Goal: Transaction & Acquisition: Purchase product/service

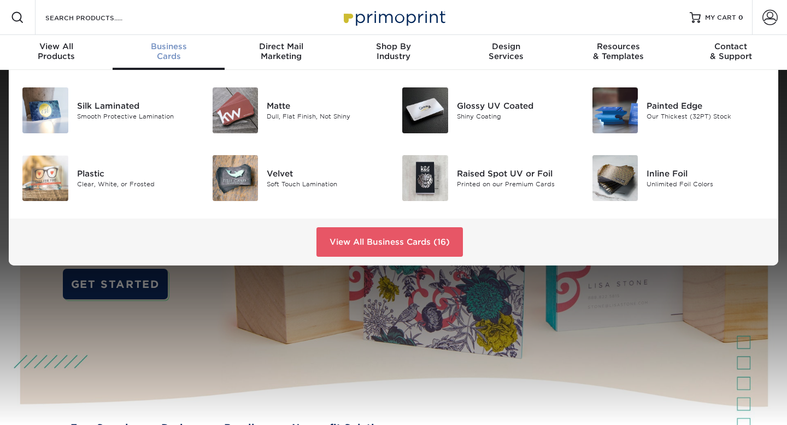
click at [186, 56] on div "Business Cards" at bounding box center [169, 52] width 113 height 20
click at [376, 246] on link "View All Business Cards (16)" at bounding box center [389, 242] width 146 height 30
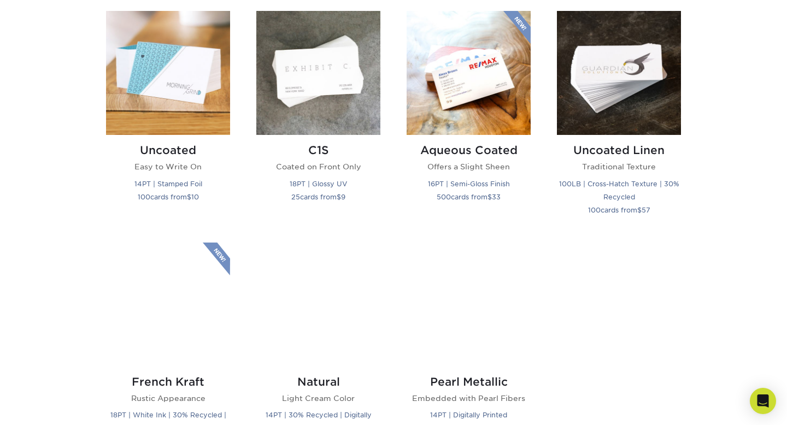
scroll to position [1005, 0]
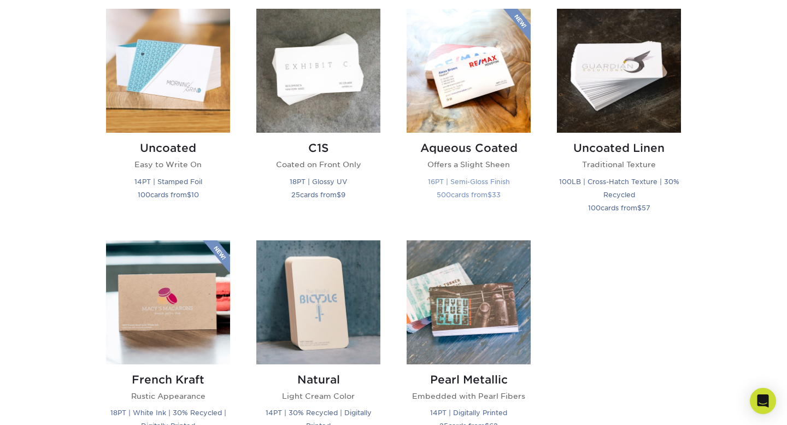
click at [454, 196] on small "500 cards from $ 33" at bounding box center [469, 195] width 64 height 8
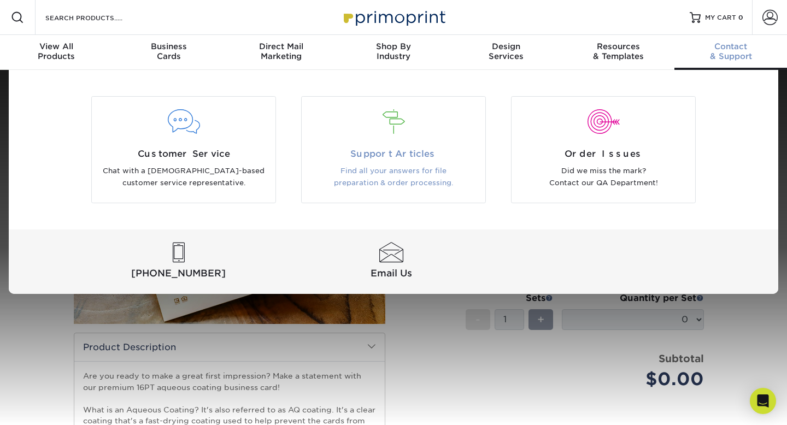
click at [367, 155] on span "Support Articles" at bounding box center [393, 154] width 167 height 13
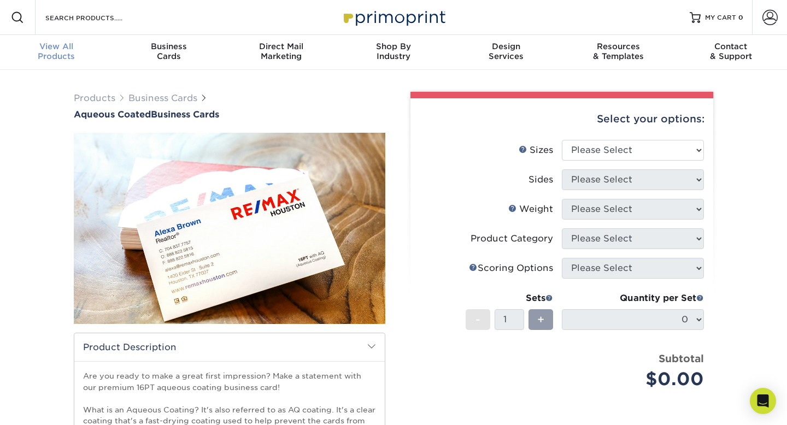
click at [56, 45] on span "View All" at bounding box center [56, 47] width 113 height 10
click at [404, 7] on img at bounding box center [393, 17] width 109 height 24
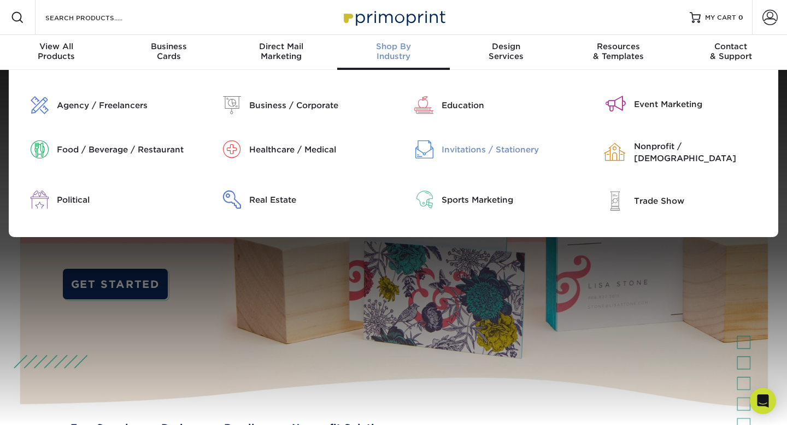
click at [511, 149] on div "Invitations / Stationery" at bounding box center [510, 150] width 136 height 12
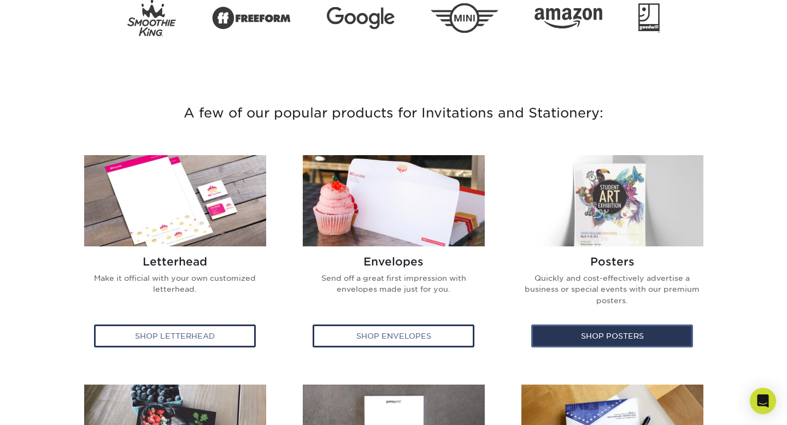
scroll to position [308, 0]
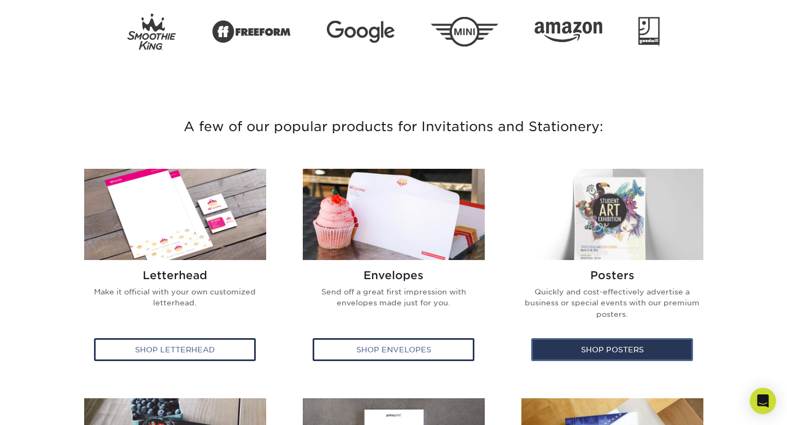
click at [575, 342] on div "Shop Posters" at bounding box center [612, 349] width 162 height 23
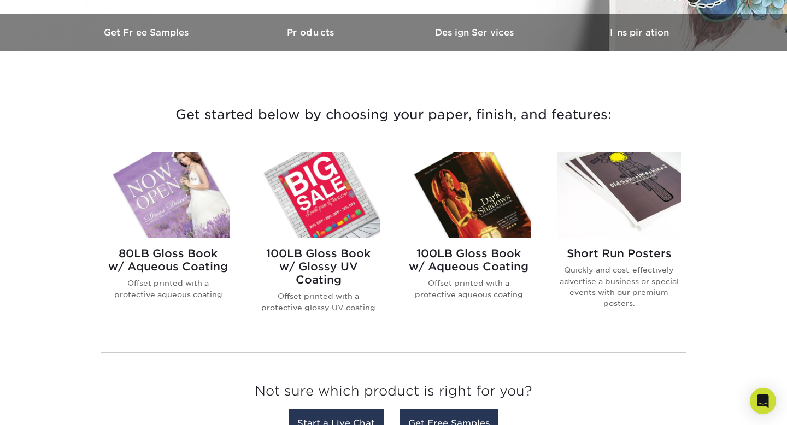
scroll to position [332, 0]
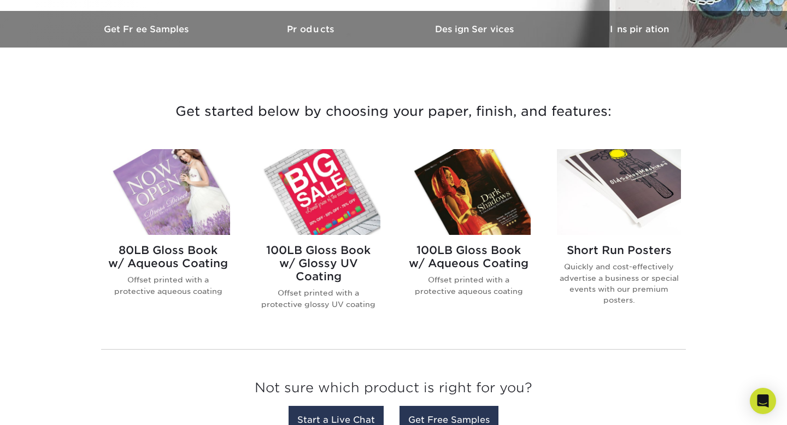
click at [619, 217] on img at bounding box center [619, 192] width 124 height 86
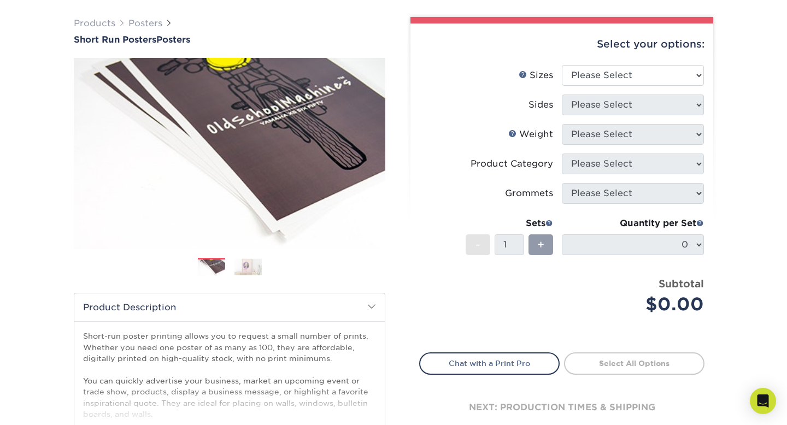
scroll to position [79, 0]
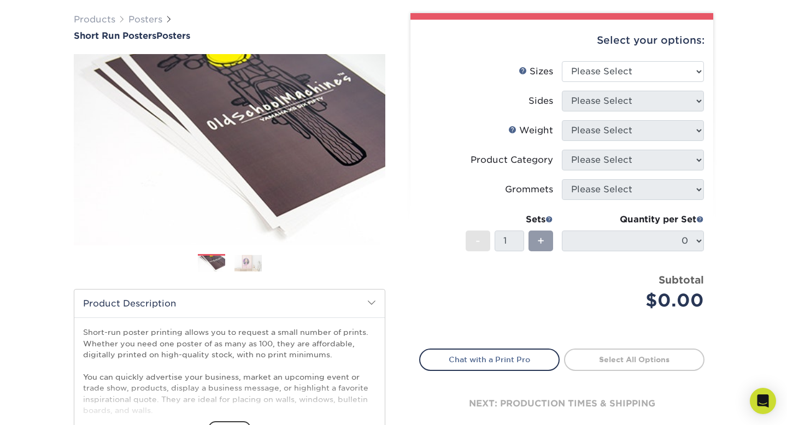
click at [245, 262] on img at bounding box center [247, 263] width 27 height 17
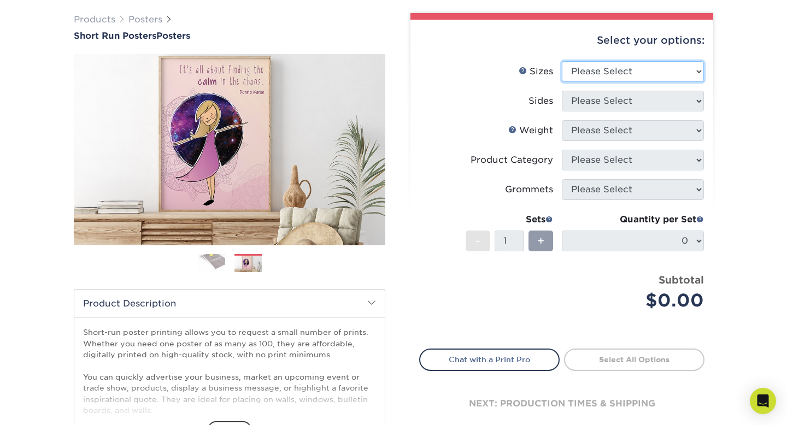
click at [690, 71] on select "Please Select 12" x 12" 12" x 15" 12" x 17" 12" x 18" 12" x 20" 12" x 24" 12" x…" at bounding box center [633, 71] width 142 height 21
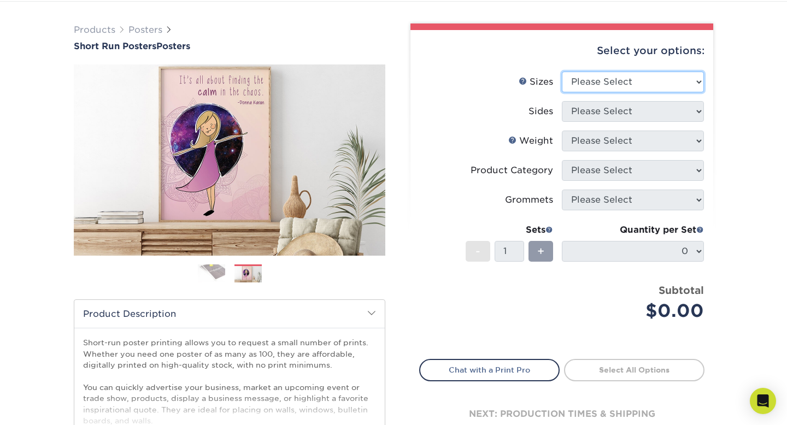
scroll to position [0, 0]
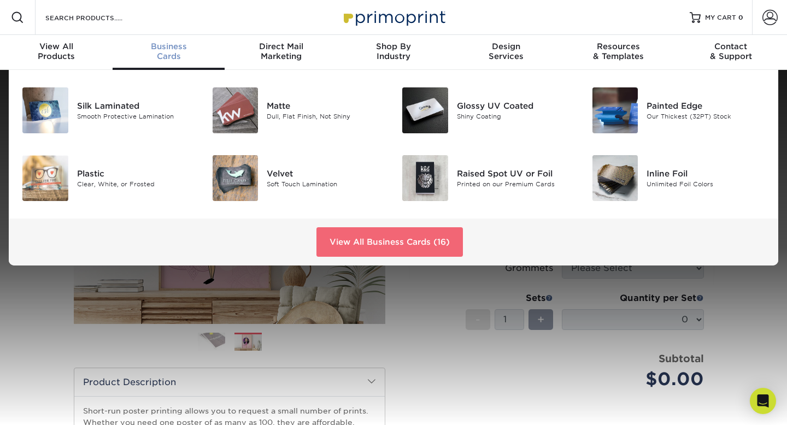
click at [425, 244] on link "View All Business Cards (16)" at bounding box center [389, 242] width 146 height 30
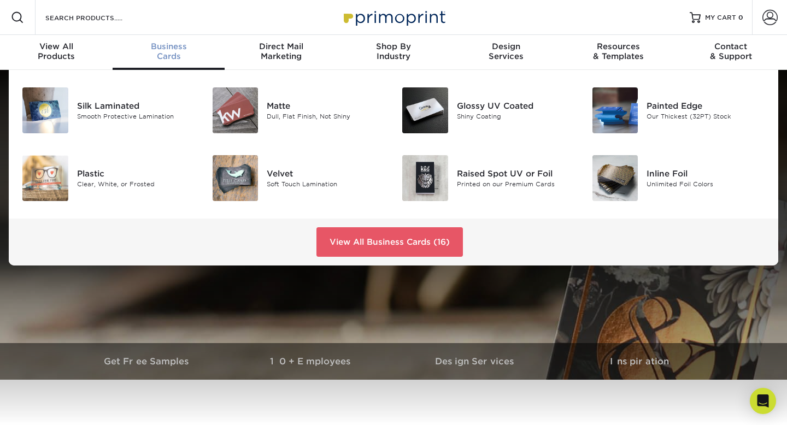
click at [179, 52] on div "Business Cards" at bounding box center [169, 52] width 113 height 20
click at [341, 247] on link "View All Business Cards (16)" at bounding box center [389, 242] width 146 height 30
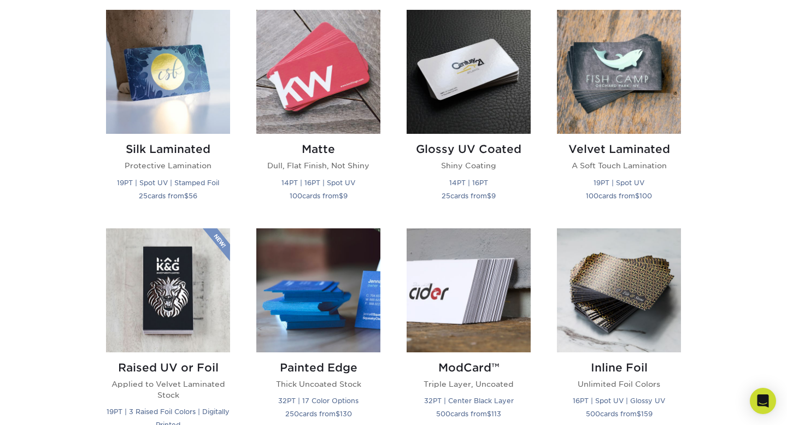
scroll to position [535, 0]
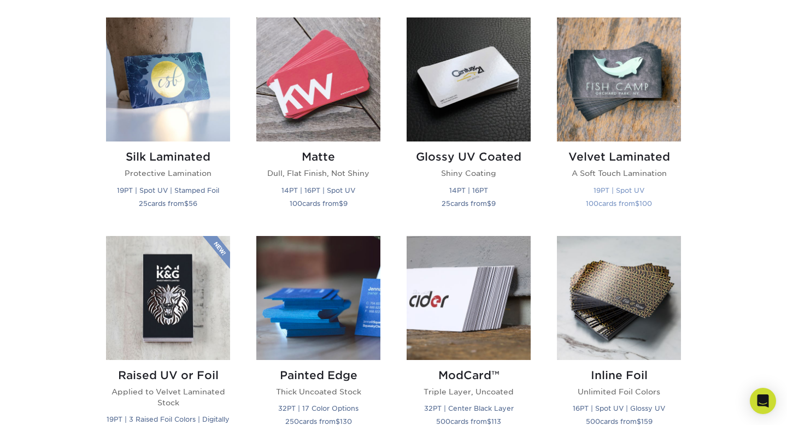
click at [621, 158] on h2 "Velvet Laminated" at bounding box center [619, 156] width 124 height 13
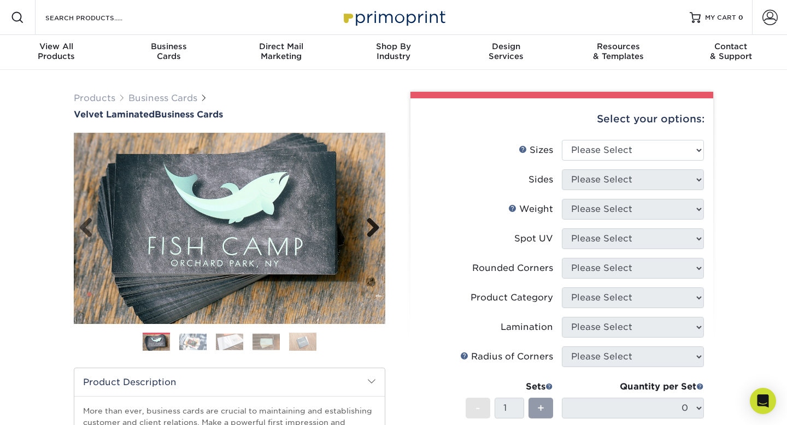
click at [371, 227] on link "Next" at bounding box center [369, 229] width 22 height 22
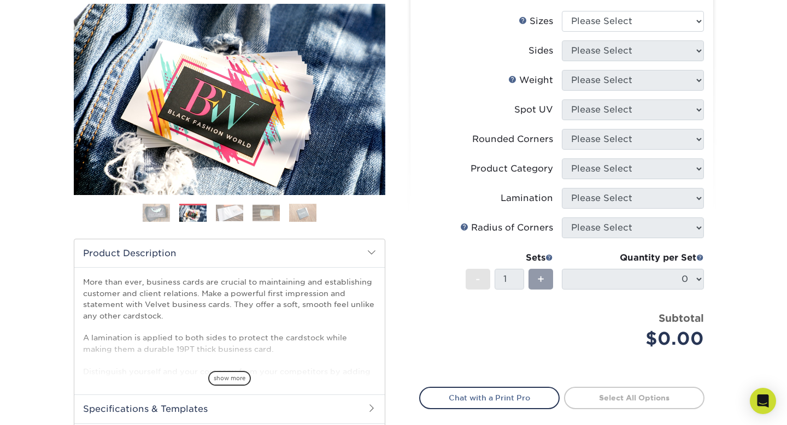
scroll to position [156, 0]
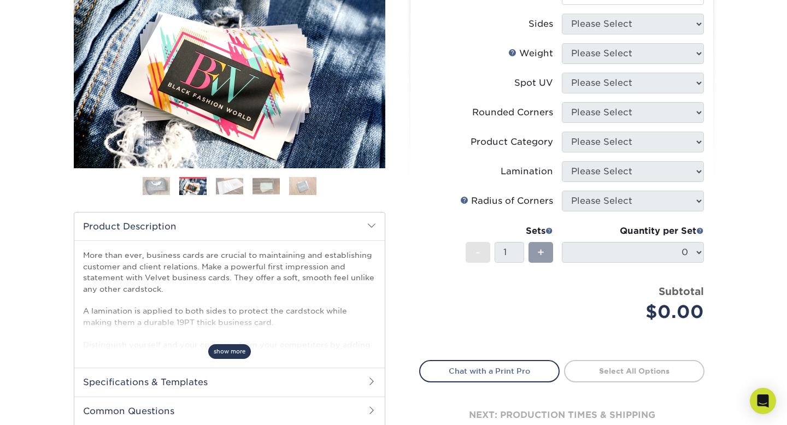
click at [233, 348] on span "show more" at bounding box center [229, 351] width 43 height 15
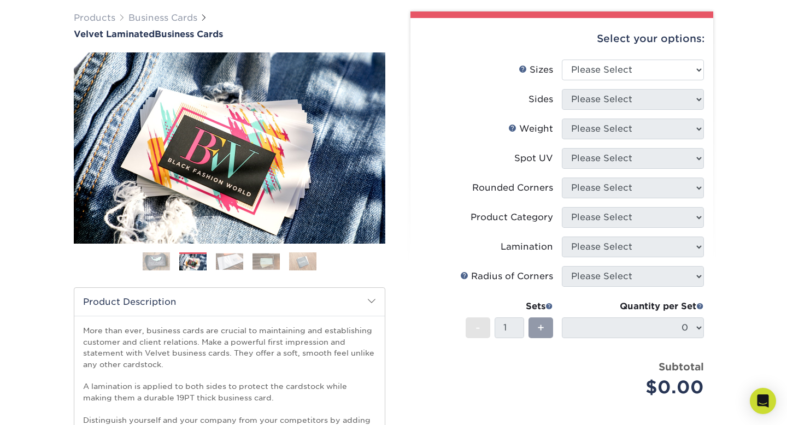
scroll to position [79, 0]
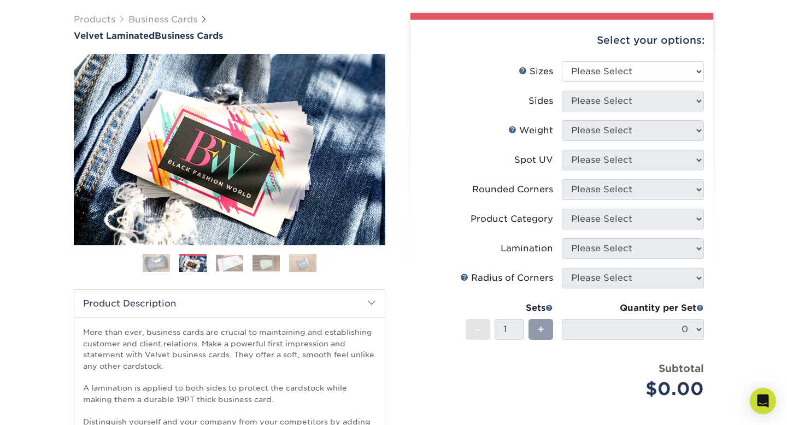
click at [165, 261] on img at bounding box center [156, 263] width 27 height 27
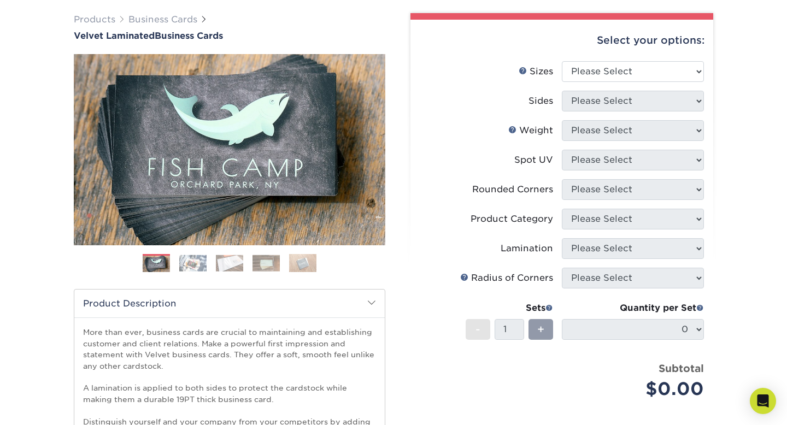
click at [225, 261] on img at bounding box center [229, 263] width 27 height 17
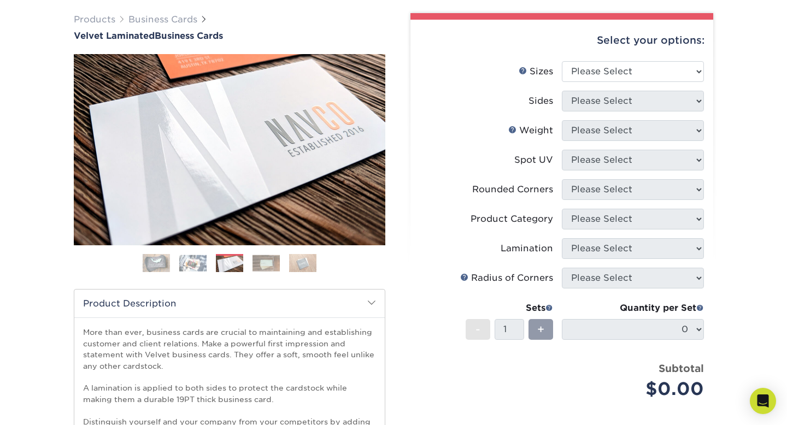
click at [264, 265] on img at bounding box center [265, 263] width 27 height 17
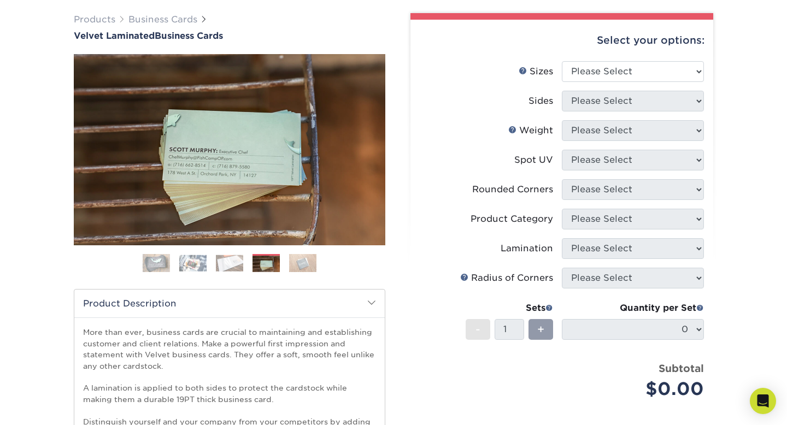
click at [223, 262] on img at bounding box center [229, 263] width 27 height 17
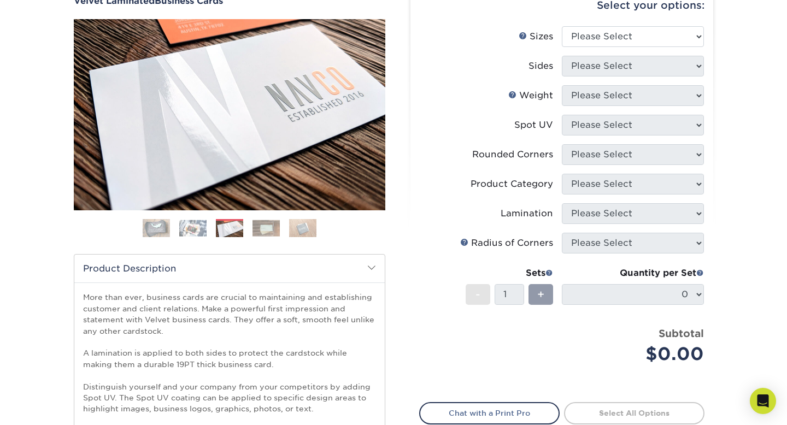
scroll to position [71, 0]
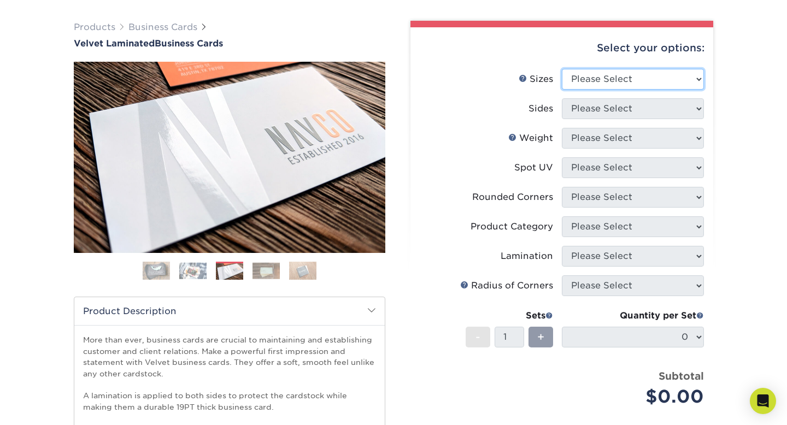
click at [657, 83] on select "Please Select 1.5" x 3.5" - Mini 1.75" x 3.5" - Mini 2" x 2" - Square 2" x 3" -…" at bounding box center [633, 79] width 142 height 21
select select "2.00x3.50"
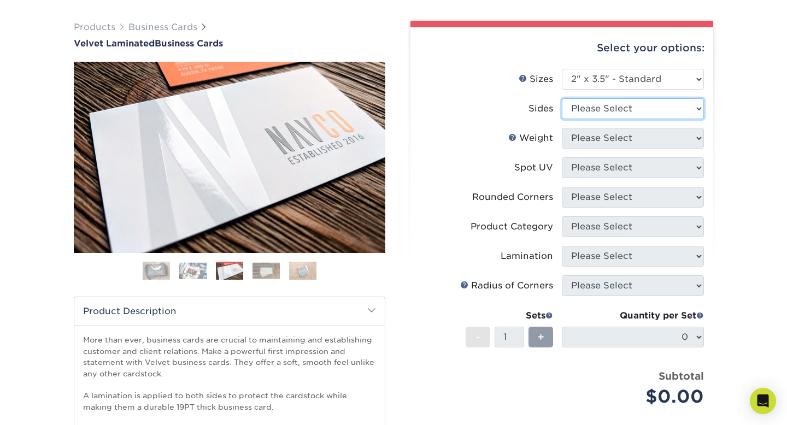
click at [610, 109] on select "Please Select Print Both Sides Print Front Only" at bounding box center [633, 108] width 142 height 21
select select "13abbda7-1d64-4f25-8bb2-c179b224825d"
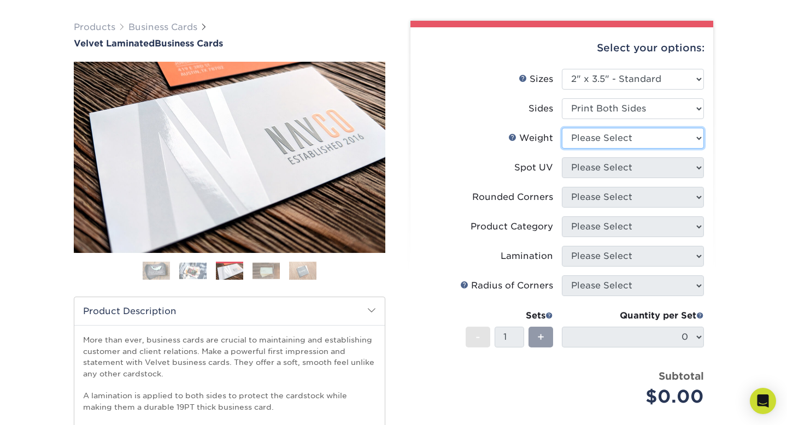
click at [598, 140] on select "Please Select 16PT" at bounding box center [633, 138] width 142 height 21
select select "16PT"
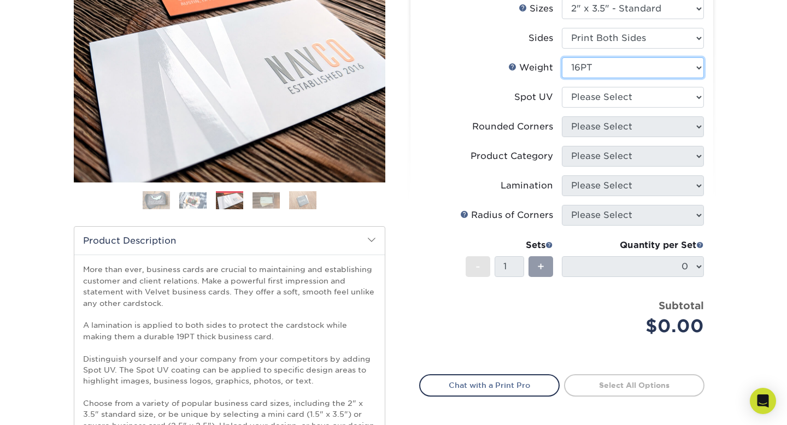
scroll to position [109, 0]
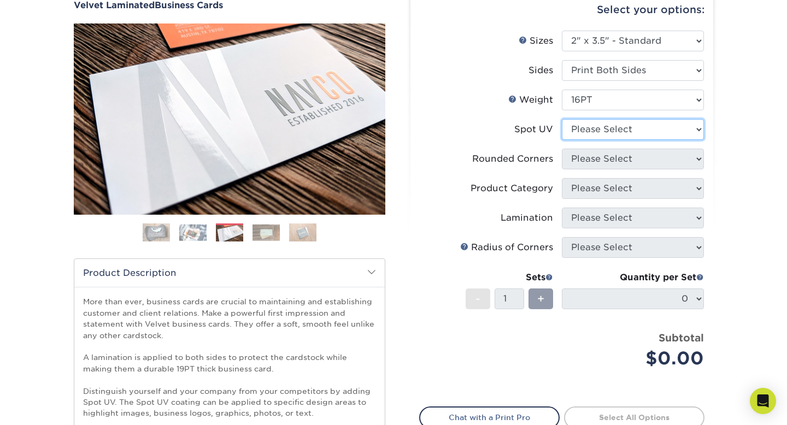
click at [643, 126] on select "Please Select No Spot UV Front and Back (Both Sides) Front Only Back Only" at bounding box center [633, 129] width 142 height 21
select select "1"
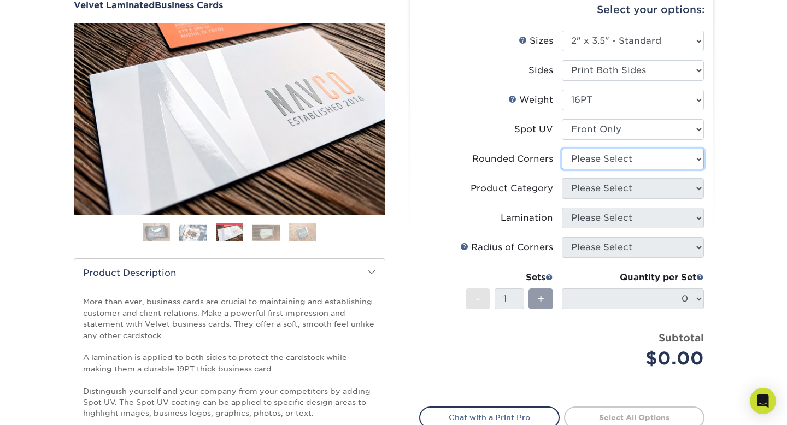
click at [665, 154] on select "Please Select Yes - Round 2 Corners Yes - Round 4 Corners No" at bounding box center [633, 159] width 142 height 21
select select "0"
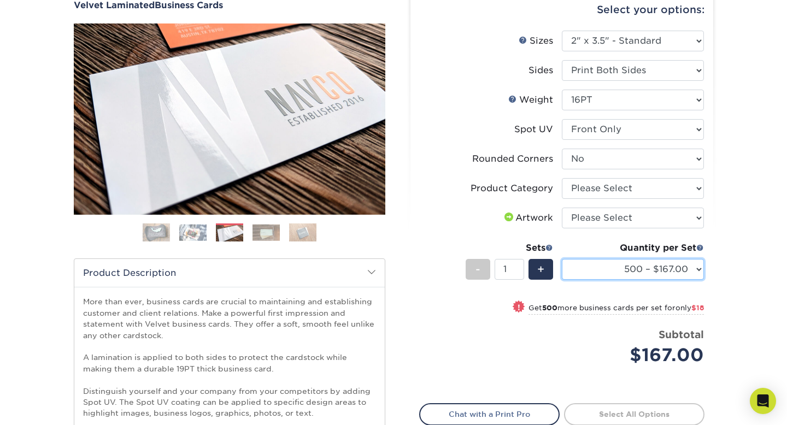
click at [692, 271] on select "500 – $167.00 1000 – $185.00 2500 – $439.00 5000 – $733.00 10000 – $1307.00" at bounding box center [633, 269] width 142 height 21
click at [268, 235] on img at bounding box center [265, 232] width 27 height 17
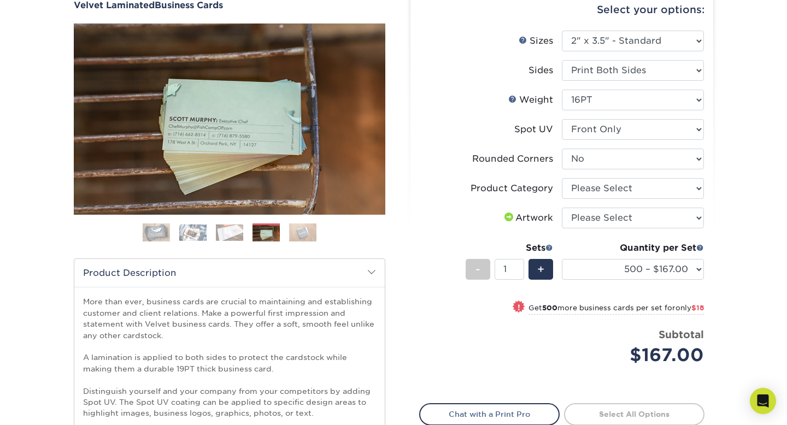
click at [295, 232] on img at bounding box center [302, 232] width 27 height 19
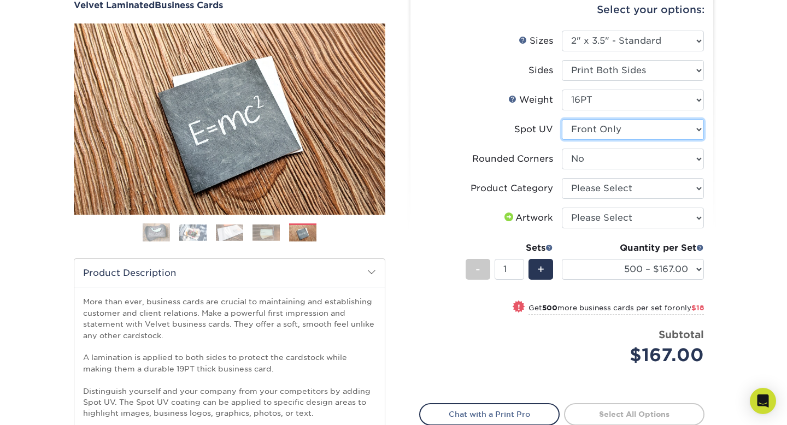
click at [632, 132] on select "Please Select No Spot UV Front and Back (Both Sides) Front Only Back Only" at bounding box center [633, 129] width 142 height 21
select select "3"
select select "-1"
select select
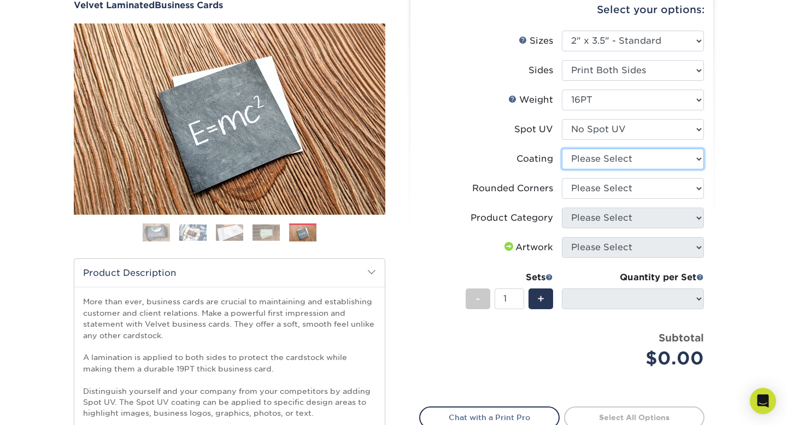
click at [623, 162] on select at bounding box center [633, 159] width 142 height 21
click at [602, 162] on select at bounding box center [633, 159] width 142 height 21
select select "3e7618de-abca-4bda-9f97-8b9129e913d8"
select select
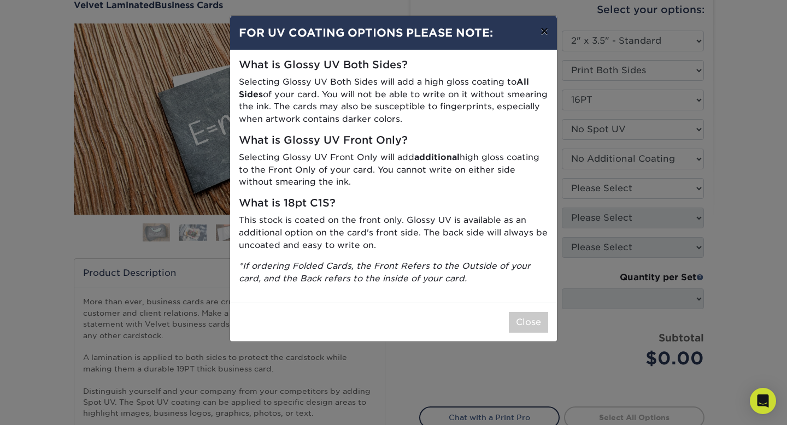
click at [553, 33] on button "×" at bounding box center [544, 31] width 25 height 31
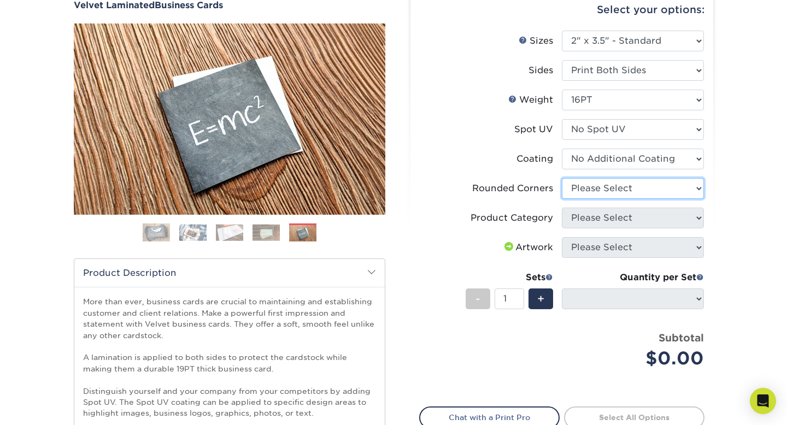
click at [598, 191] on select "Please Select Yes - Round 2 Corners Yes - Round 4 Corners No" at bounding box center [633, 188] width 142 height 21
select select "7672df9e-0e0a-464d-8e1f-920c575e4da3"
select select "-1"
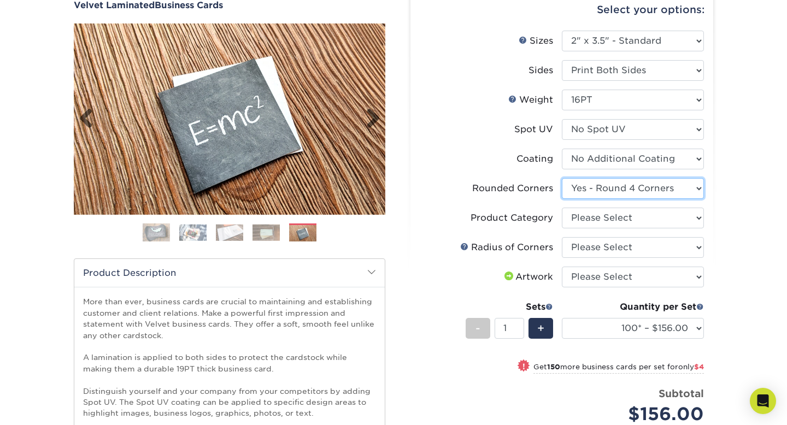
scroll to position [0, 0]
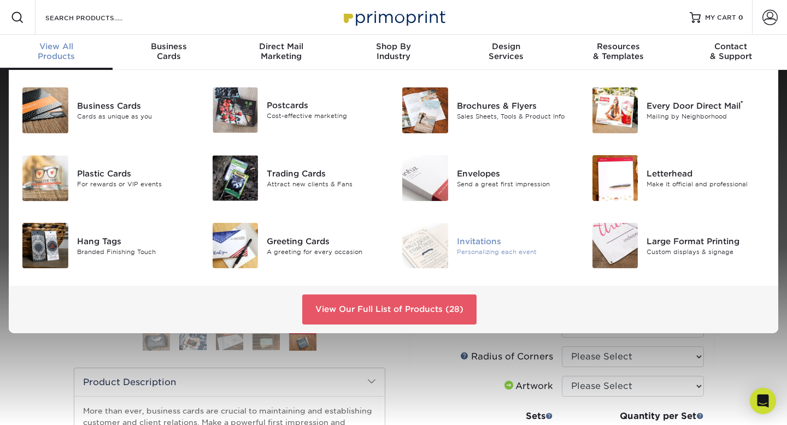
click at [473, 243] on div "Invitations" at bounding box center [516, 241] width 119 height 12
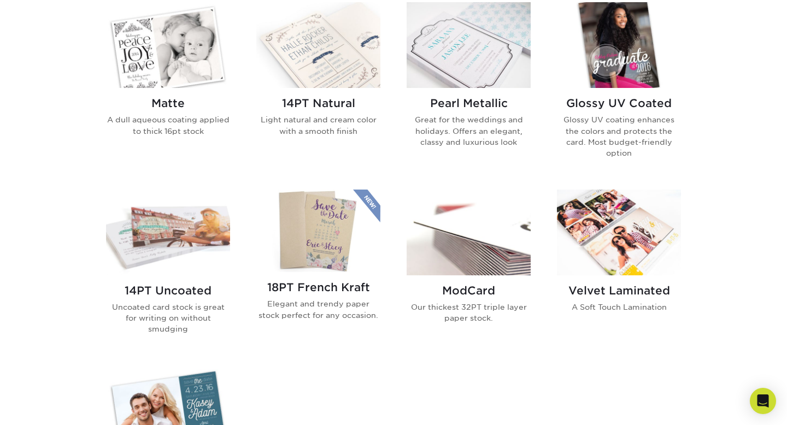
scroll to position [550, 0]
click at [166, 226] on img at bounding box center [168, 233] width 124 height 86
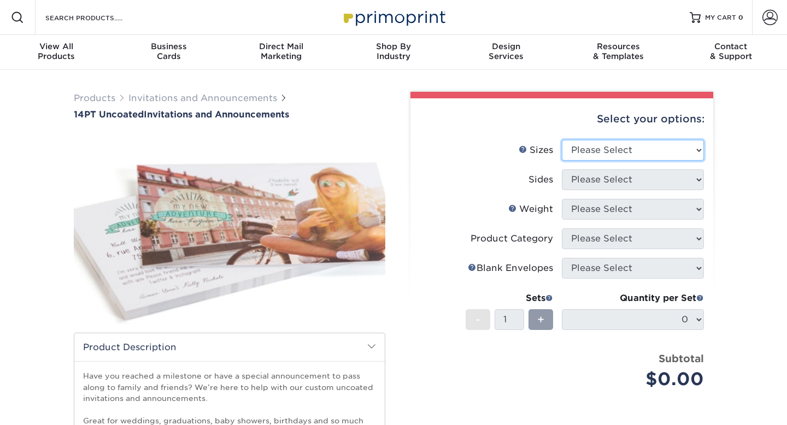
click at [645, 145] on select "Please Select 4.25" x 5.5" 4.25" x 6" 5" x 7" 5.5" x 8.5" 6" x 6"" at bounding box center [633, 150] width 142 height 21
select select "4.25x6.00"
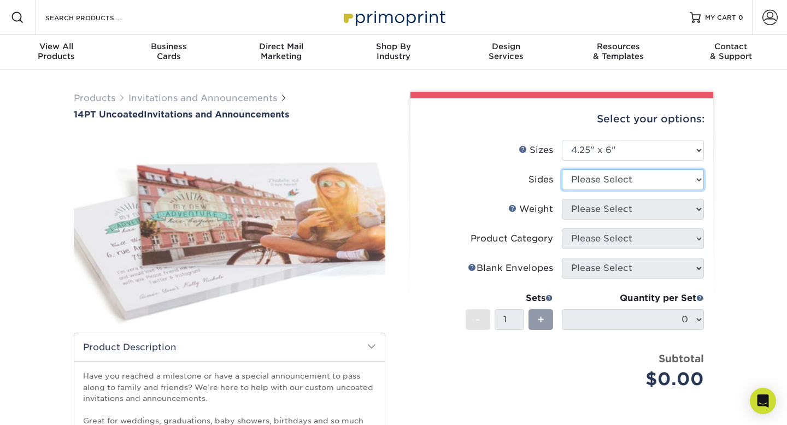
click at [612, 184] on select "Please Select Print Both Sides Print Front Only" at bounding box center [633, 179] width 142 height 21
select select "13abbda7-1d64-4f25-8bb2-c179b224825d"
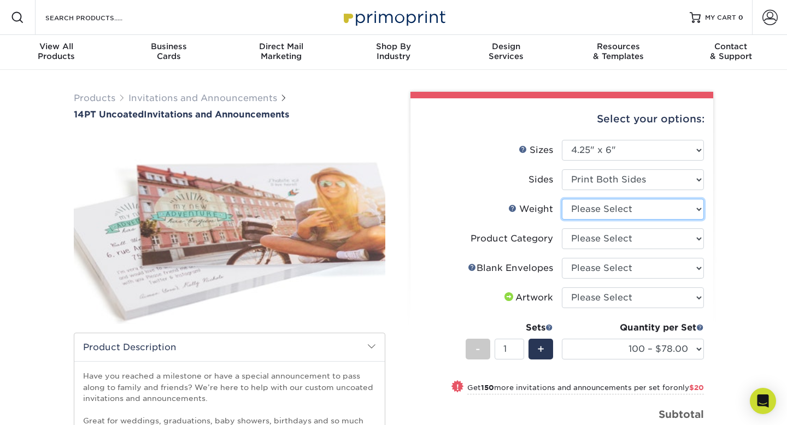
click at [596, 213] on select "Please Select 14PT Uncoated" at bounding box center [633, 209] width 142 height 21
select select "14PT Uncoated"
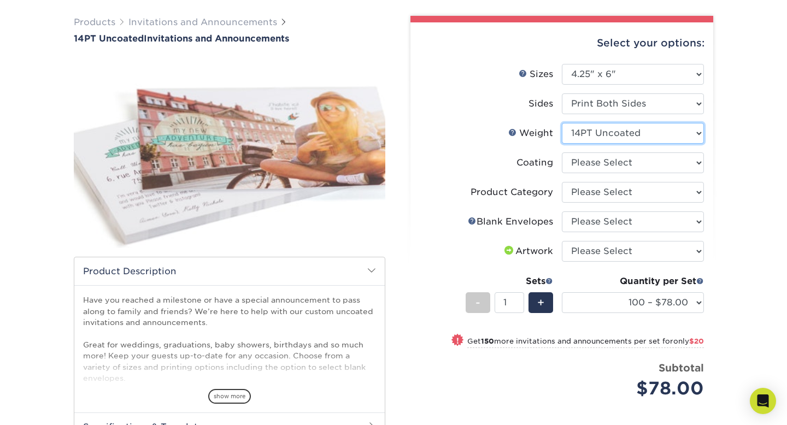
scroll to position [73, 0]
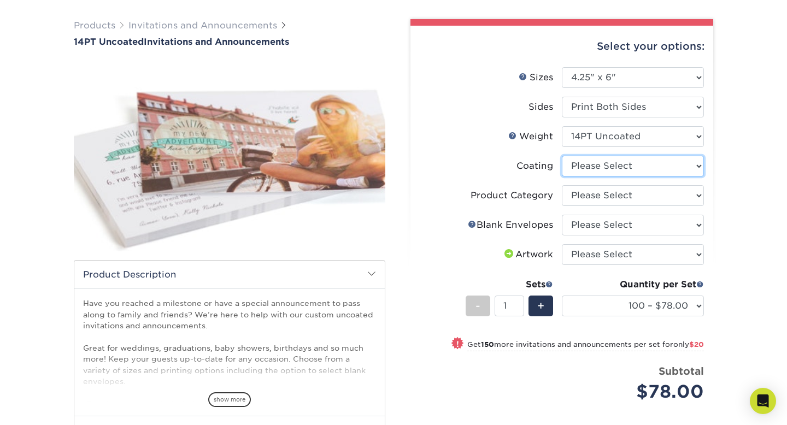
click at [630, 171] on select at bounding box center [633, 166] width 142 height 21
select select "3e7618de-abca-4bda-9f97-8b9129e913d8"
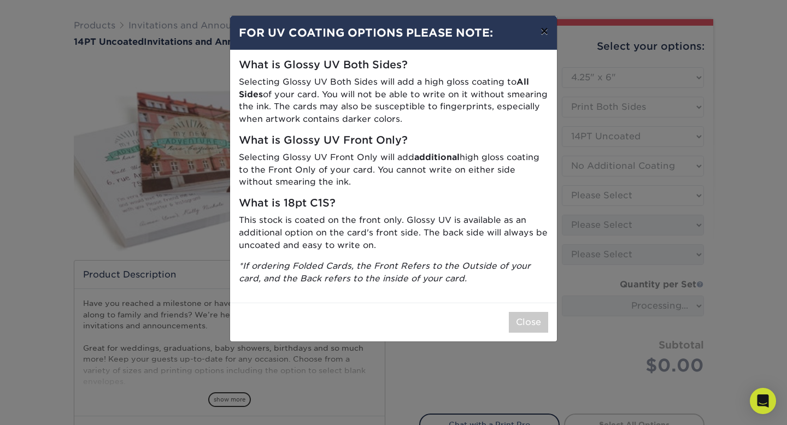
click at [542, 34] on button "×" at bounding box center [544, 31] width 25 height 31
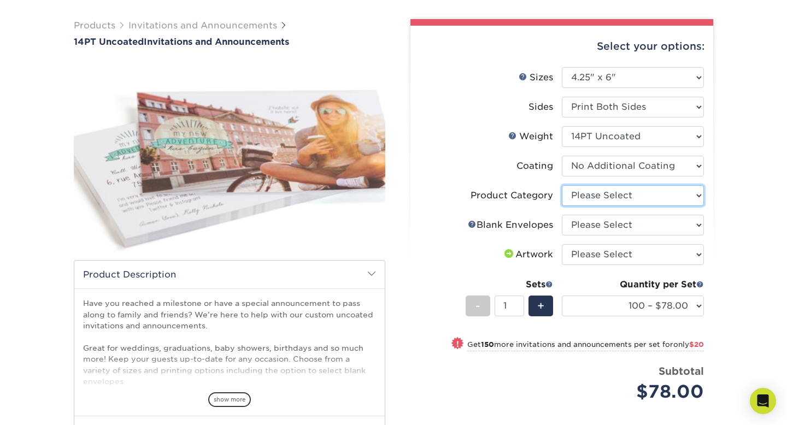
click at [596, 198] on select "Please Select Announcement Cards" at bounding box center [633, 195] width 142 height 21
select select "afc43903-b91d-4869-9f05-9fa1eb7dcbea"
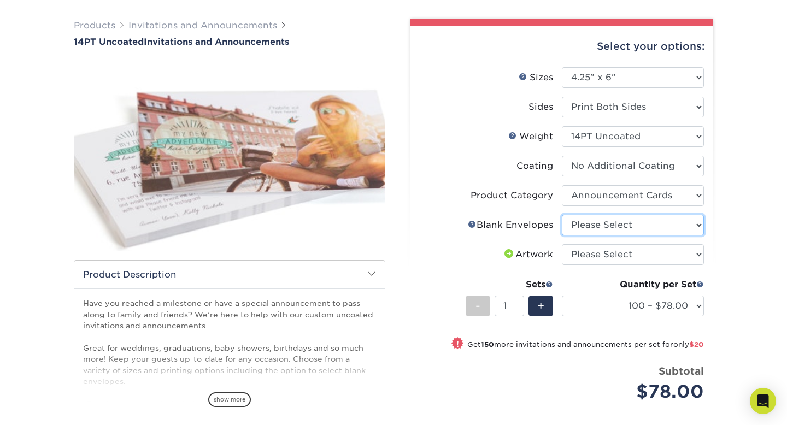
click at [609, 233] on select "Please Select No Blank Envelopes Yes 100 Envelopes A6 Yes 250 Envelopes A6 Yes …" at bounding box center [633, 225] width 142 height 21
select select "9f137334-7cf0-4a73-8a74-a4df662606ea"
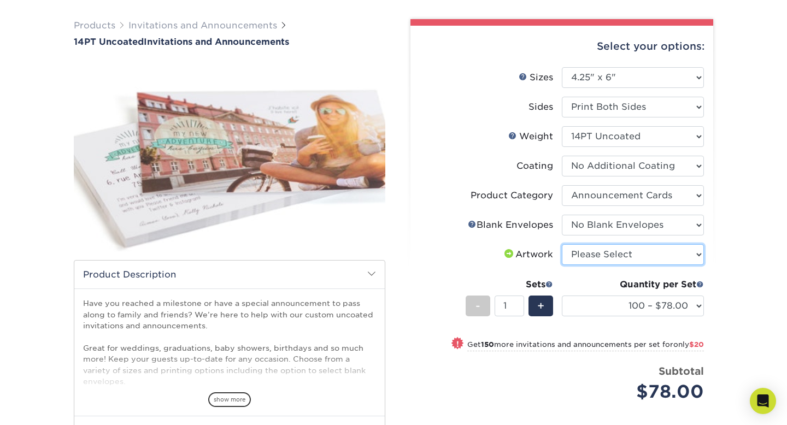
click at [655, 249] on select "Please Select I will upload files I need a design - $100" at bounding box center [633, 254] width 142 height 21
select select "upload"
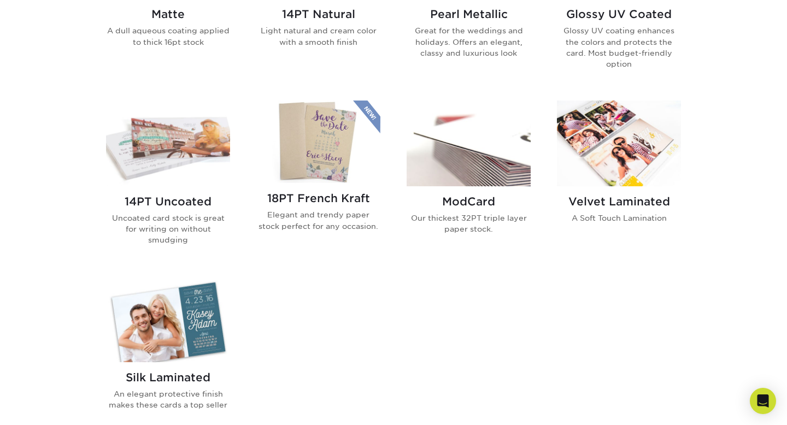
scroll to position [649, 0]
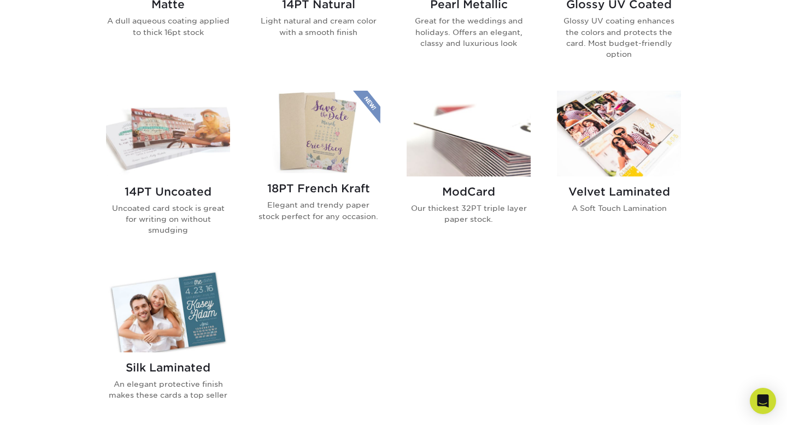
click at [596, 134] on img at bounding box center [619, 134] width 124 height 86
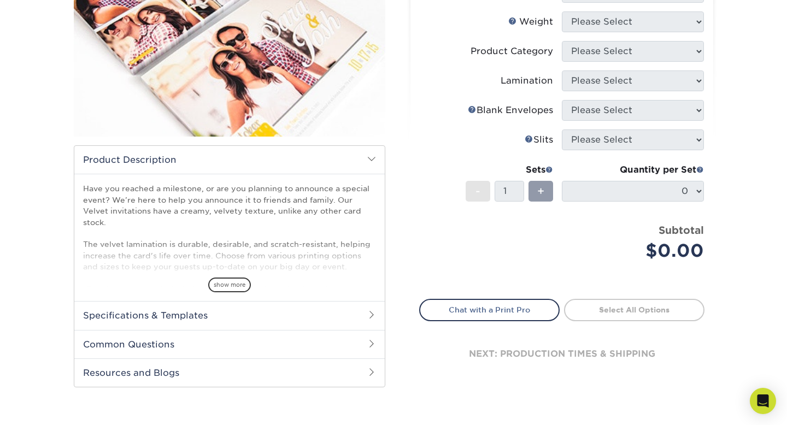
scroll to position [191, 0]
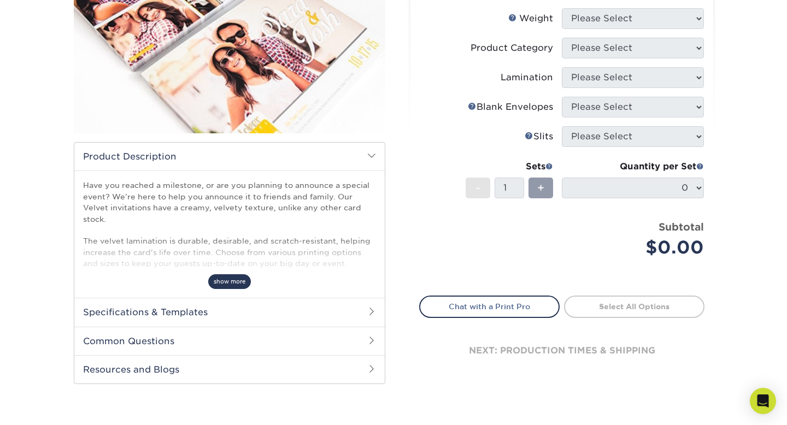
click at [233, 275] on span "show more" at bounding box center [229, 281] width 43 height 15
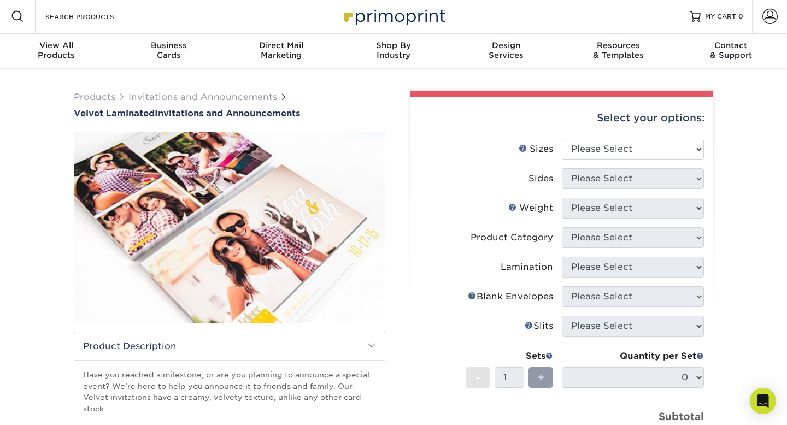
scroll to position [0, 0]
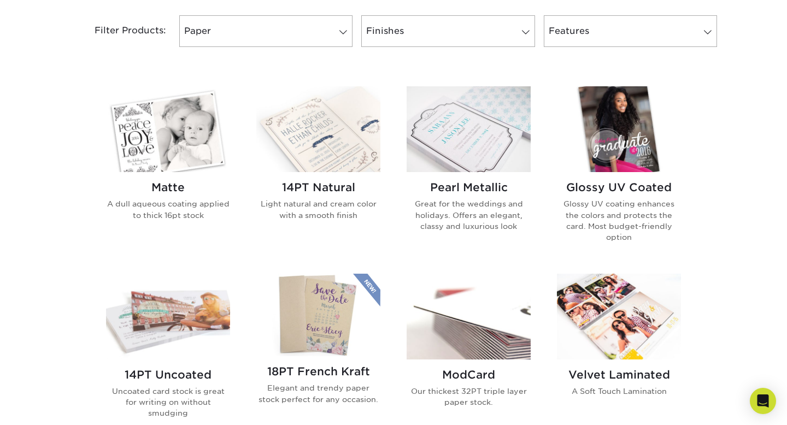
scroll to position [467, 0]
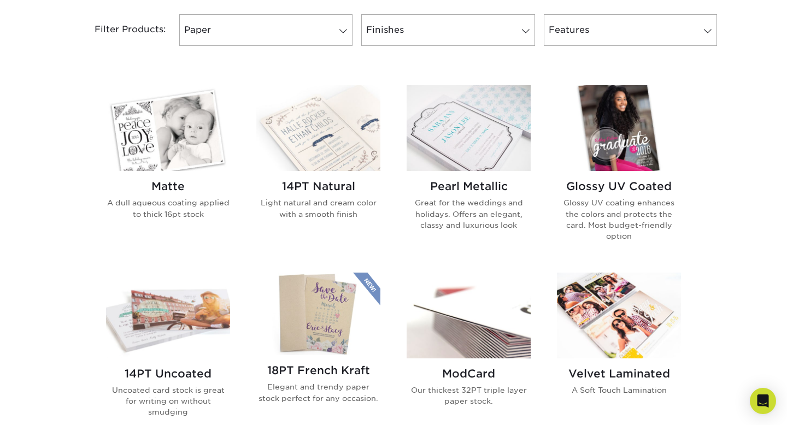
click at [620, 148] on img at bounding box center [619, 128] width 124 height 86
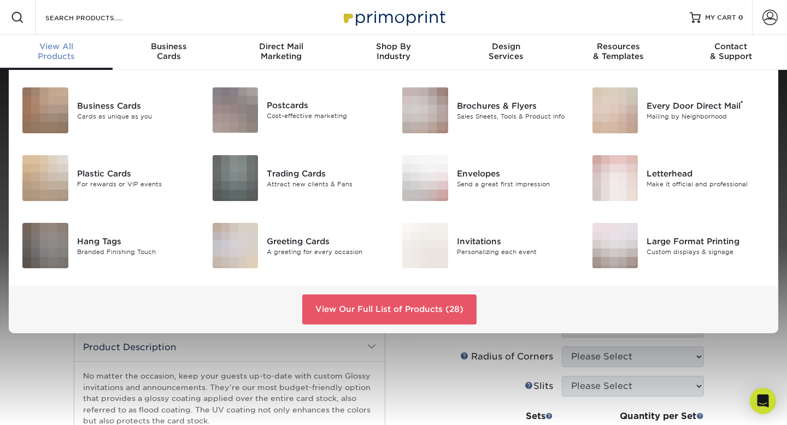
click at [51, 54] on div "View All Products" at bounding box center [56, 52] width 113 height 20
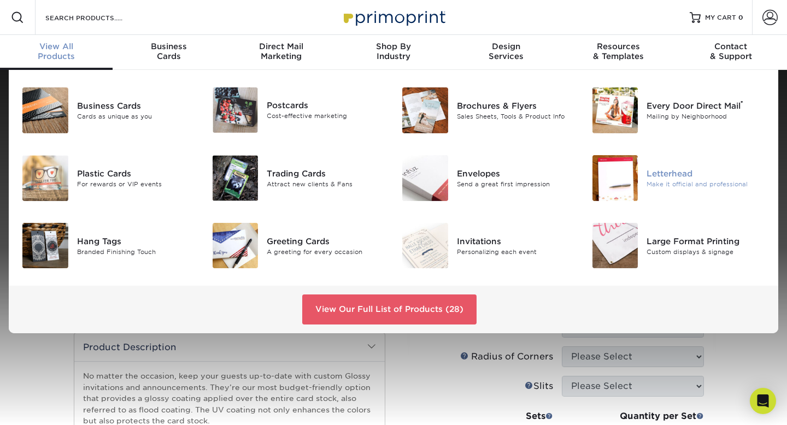
click at [669, 167] on div "Letterhead Make it official and professional" at bounding box center [710, 178] width 127 height 46
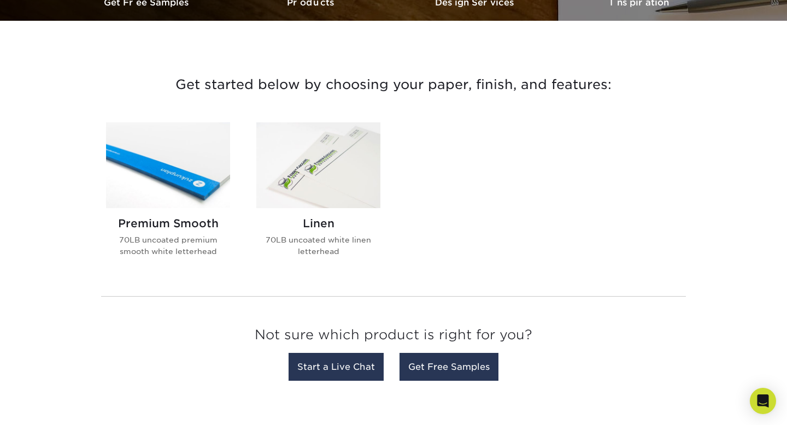
scroll to position [361, 0]
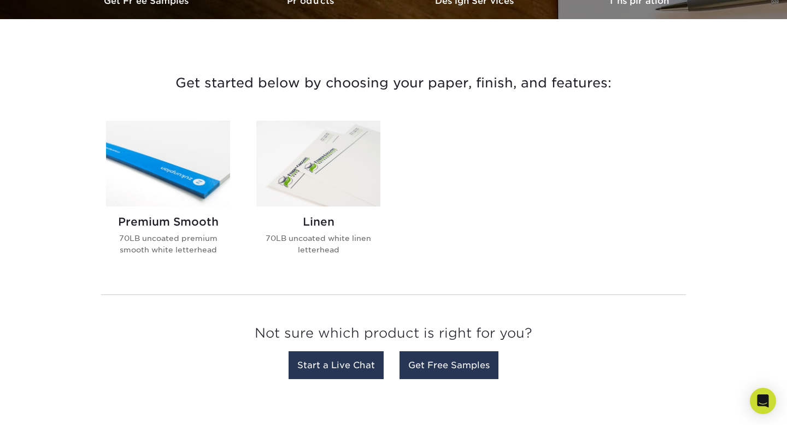
click at [313, 196] on img at bounding box center [318, 164] width 124 height 86
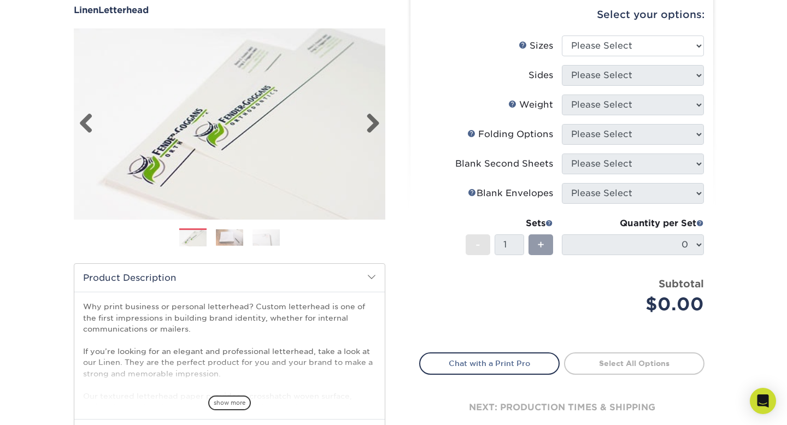
scroll to position [105, 0]
click at [231, 233] on img at bounding box center [229, 236] width 27 height 17
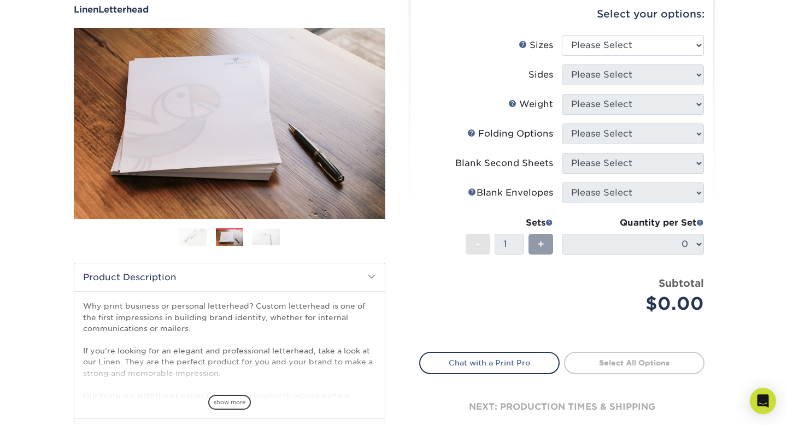
click at [263, 239] on img at bounding box center [265, 236] width 27 height 17
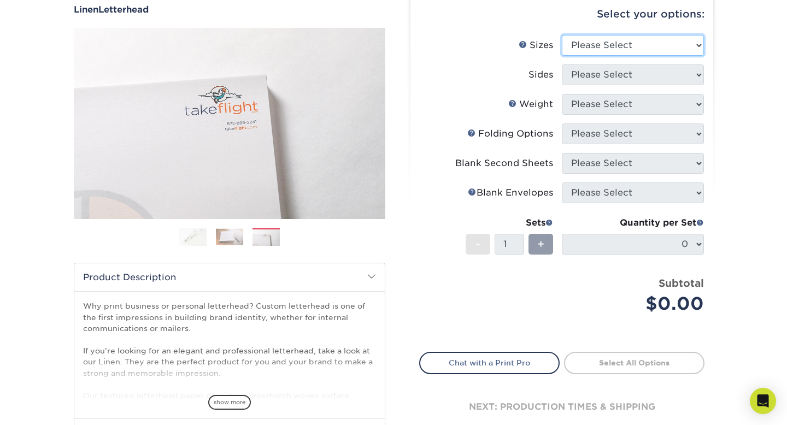
click at [644, 42] on select "Please Select 5.5" x 8.5" 8.5" x 11" 8.5" x 14" 11" x 17"" at bounding box center [633, 45] width 142 height 21
click at [701, 45] on select "Please Select 5.5" x 8.5" 8.5" x 11" 8.5" x 14" 11" x 17"" at bounding box center [633, 45] width 142 height 21
select select "8.50x11.00"
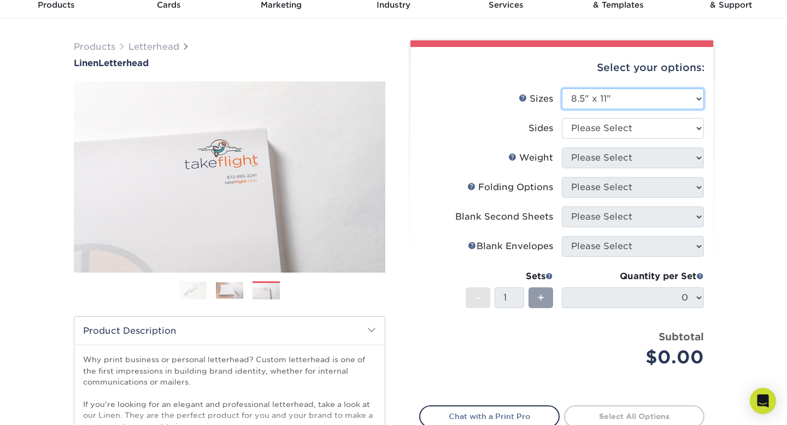
scroll to position [39, 0]
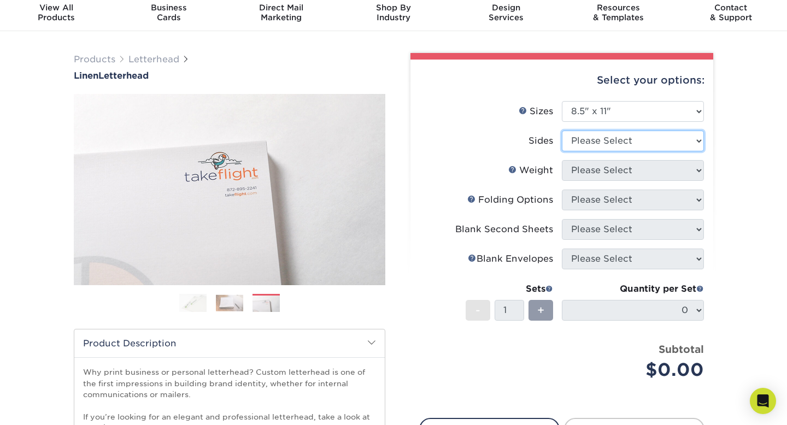
click at [592, 138] on select "Please Select Print Both Sides Print Front Only" at bounding box center [633, 141] width 142 height 21
select select "32d3c223-f82c-492b-b915-ba065a00862f"
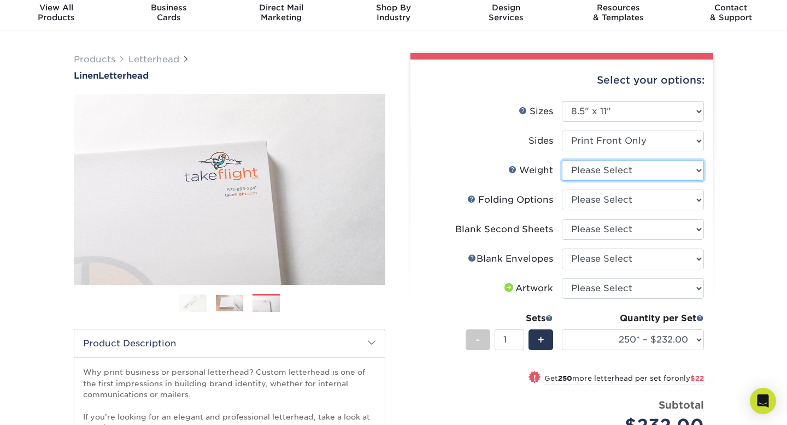
click at [592, 169] on select "Please Select 70LB" at bounding box center [633, 170] width 142 height 21
select select "70LB"
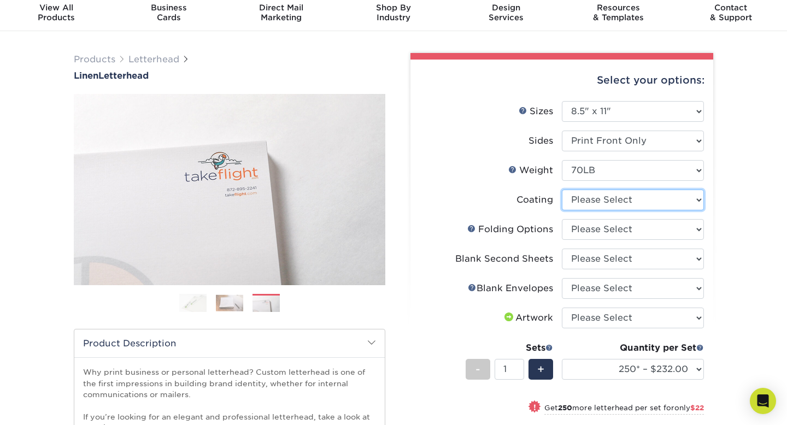
click at [581, 207] on select at bounding box center [633, 200] width 142 height 21
select select "3e7618de-abca-4bda-9f97-8b9129e913d8"
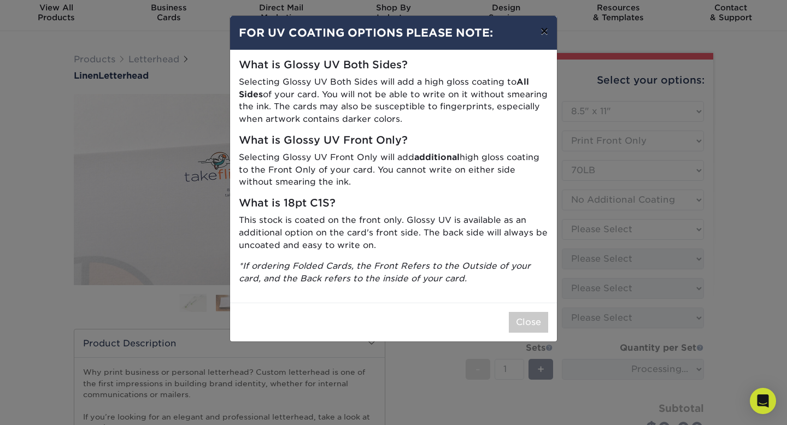
click at [543, 30] on button "×" at bounding box center [544, 31] width 25 height 31
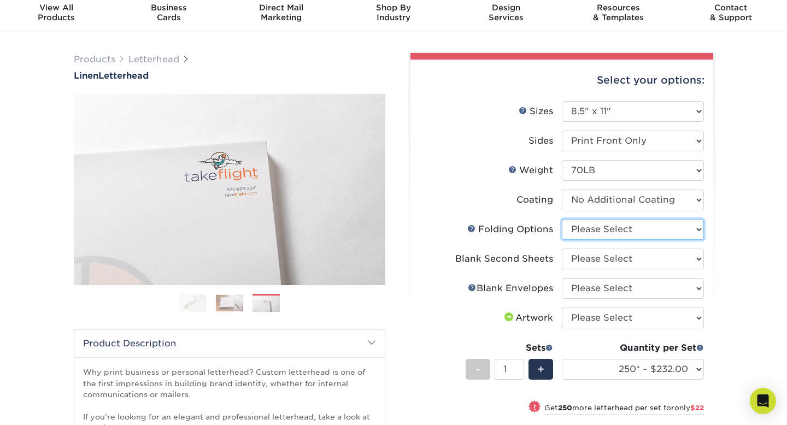
click at [592, 230] on select "Please Select FLAT - No Folding Accordion Fold Half-Fold (Vertical) Half-Fold (…" at bounding box center [633, 229] width 142 height 21
select select "9b1d5825-34d1-4721-9874-ed79abb003d7"
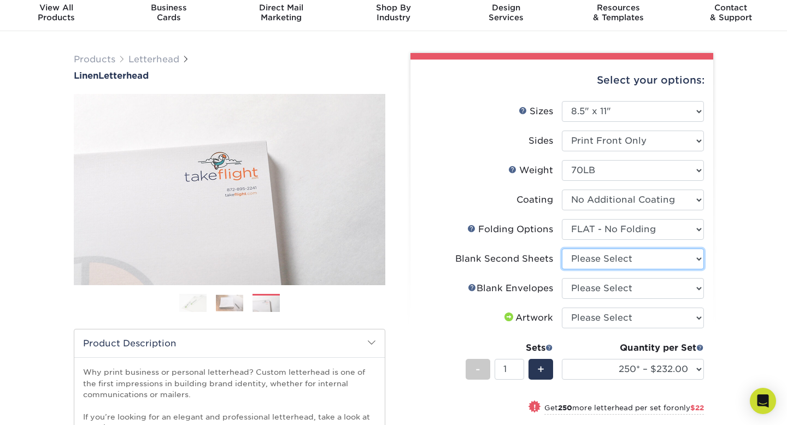
click at [630, 255] on select "Please Select No second blank sheets Yes 250 blank sheets Yes 500 blank sheets …" at bounding box center [633, 259] width 142 height 21
select select "80c01c16-d127-4b18-b8f3-2c0f873fa65b"
click at [613, 295] on select "Please Select No Blank Envelopes Yes 1000 Linen Envelopes NO 10 Yes 10000 Linen…" at bounding box center [633, 288] width 142 height 21
select select "9f137334-7cf0-4a73-8a74-a4df662606ea"
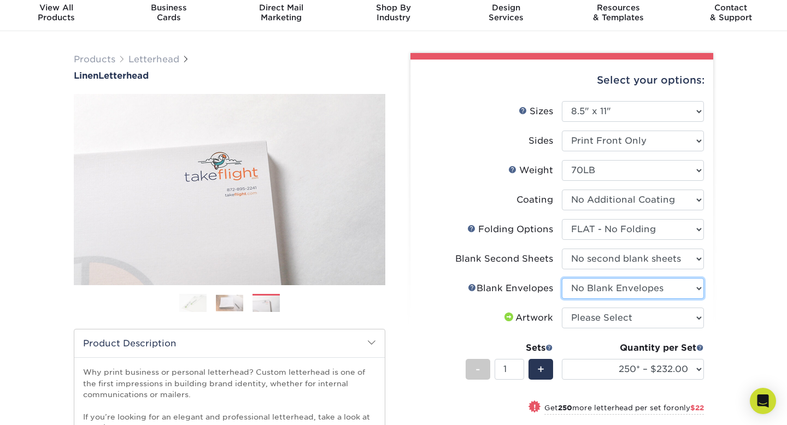
click at [624, 292] on select "Please Select No Blank Envelopes Yes 1000 Linen Envelopes NO 10 Yes 10000 Linen…" at bounding box center [633, 288] width 142 height 21
click at [471, 287] on link "Envelope Help" at bounding box center [472, 287] width 9 height 9
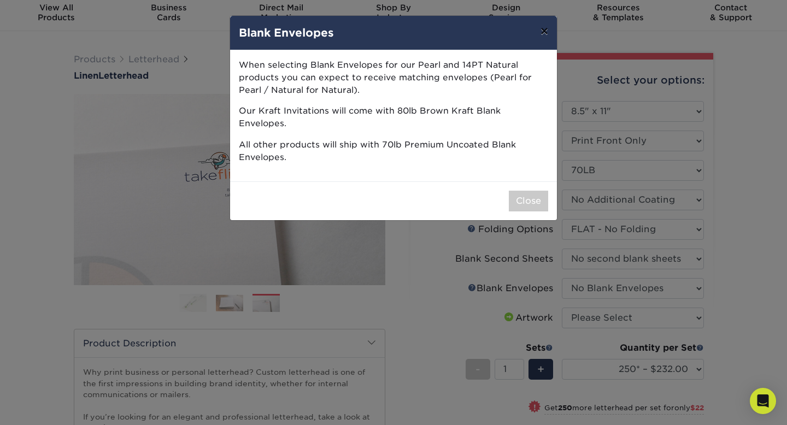
click at [543, 33] on button "×" at bounding box center [544, 31] width 25 height 31
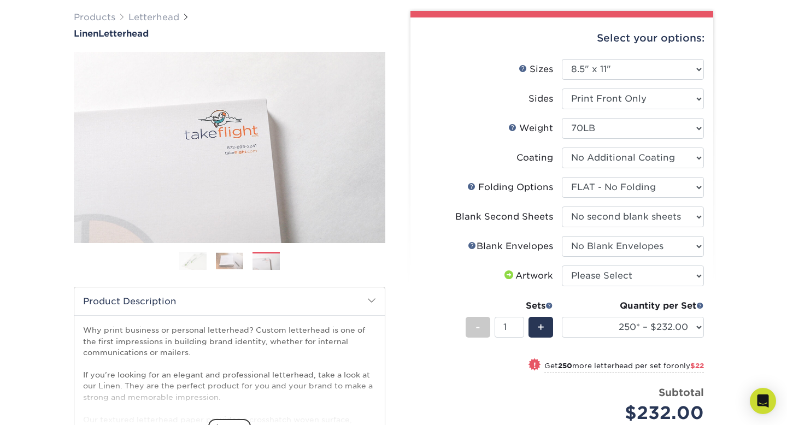
scroll to position [84, 0]
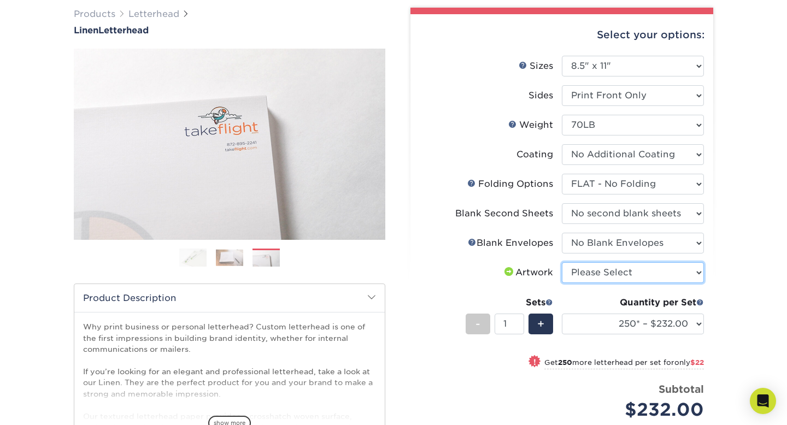
click at [633, 276] on select "Please Select I will upload files I need a design - $75" at bounding box center [633, 272] width 142 height 21
select select "upload"
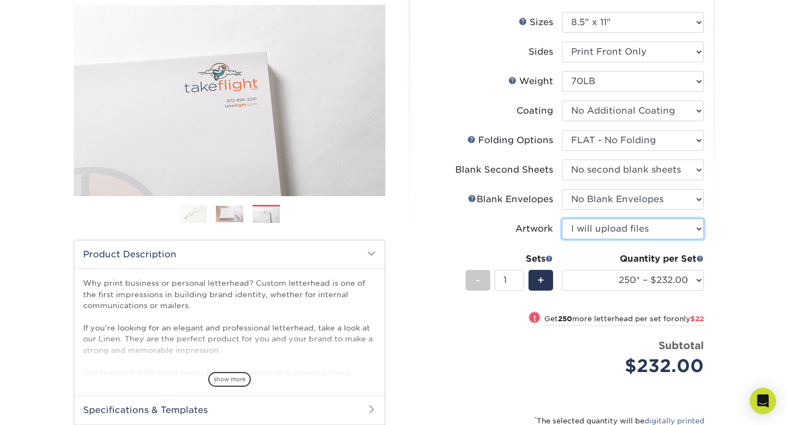
scroll to position [140, 0]
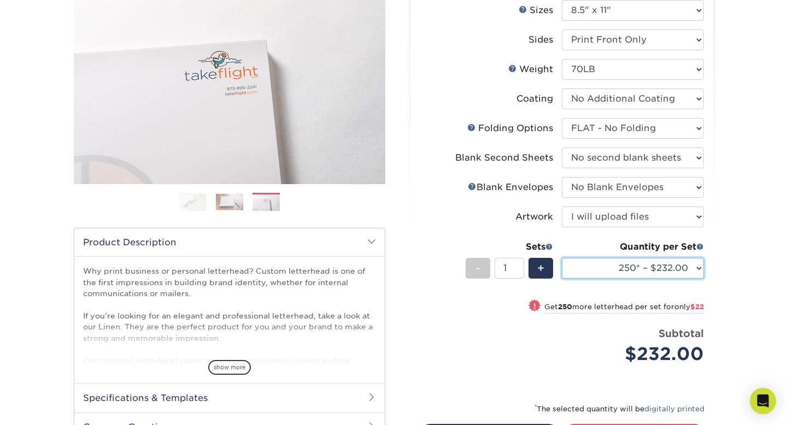
click at [697, 267] on select "250* – $232.00 500* – $254.00 750 – $269.00 1000 – $283.00 1500 – $327.00 2000 …" at bounding box center [633, 268] width 142 height 21
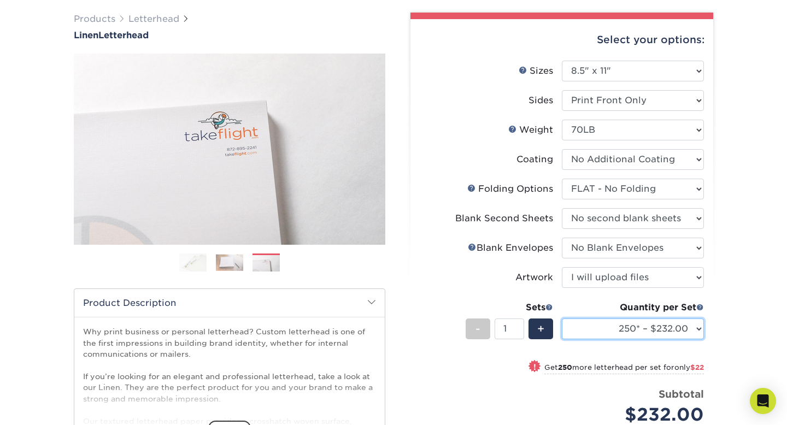
scroll to position [78, 0]
